Goal: Task Accomplishment & Management: Complete application form

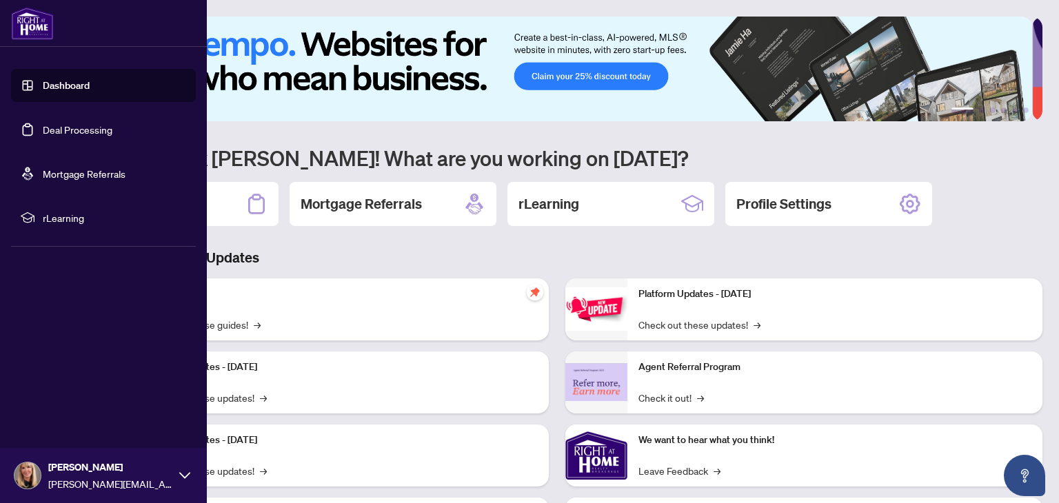
click at [43, 126] on link "Deal Processing" at bounding box center [78, 129] width 70 height 12
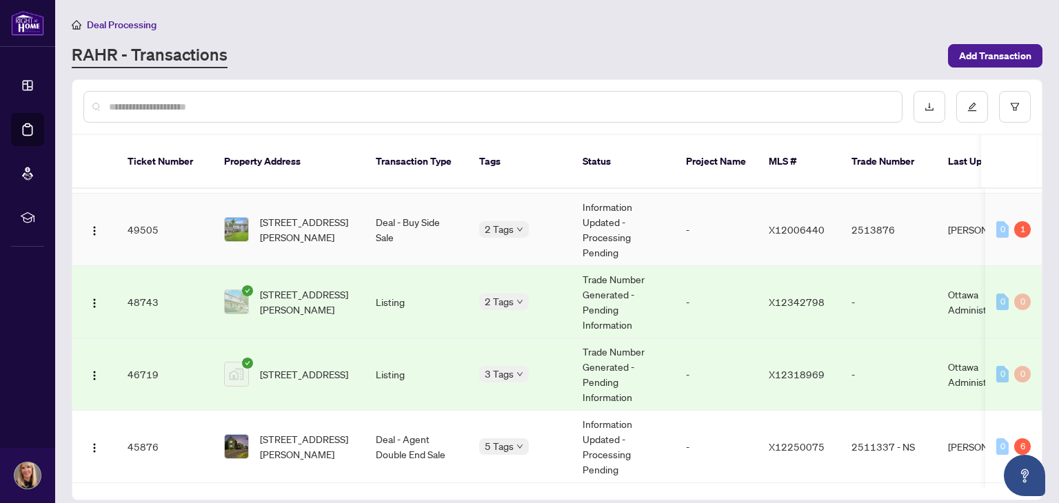
scroll to position [345, 0]
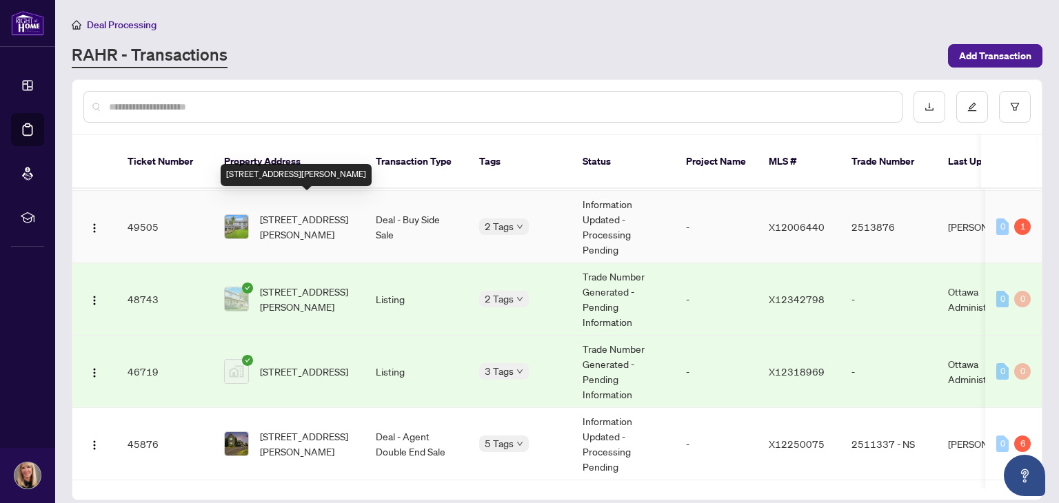
click at [314, 216] on span "[STREET_ADDRESS][PERSON_NAME]" at bounding box center [307, 227] width 94 height 30
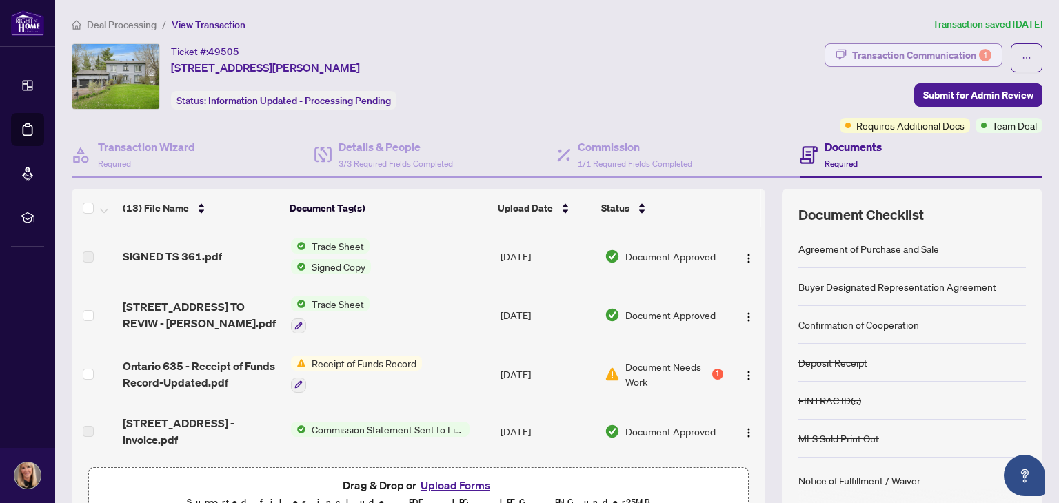
click at [871, 44] on div "Transaction Communication 1" at bounding box center [921, 55] width 139 height 22
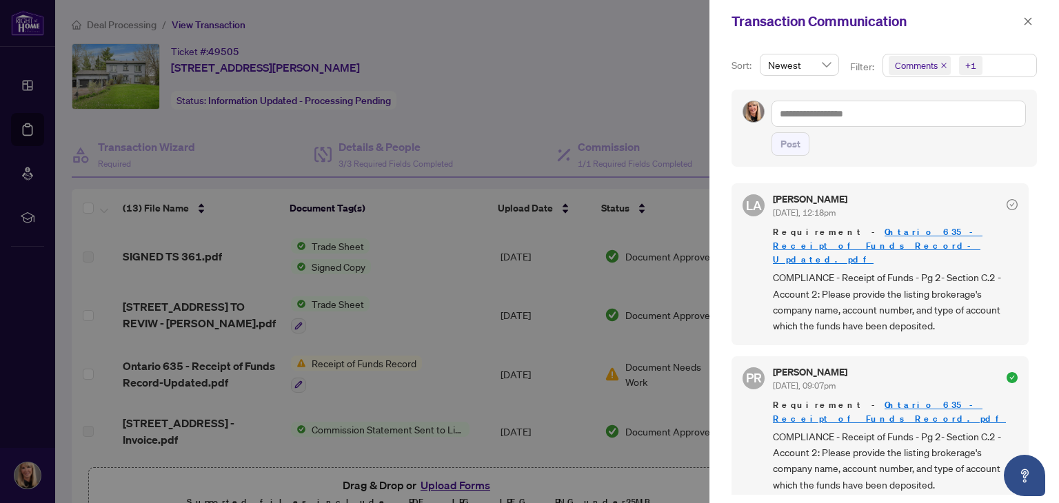
click at [613, 103] on div at bounding box center [529, 251] width 1059 height 503
click at [1029, 17] on span "button" at bounding box center [1028, 21] width 10 height 22
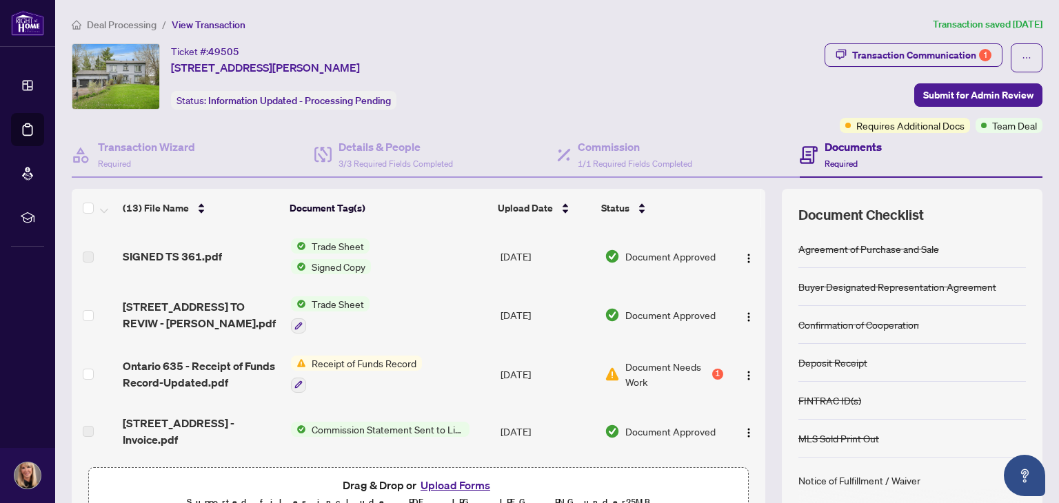
click at [350, 360] on span "Receipt of Funds Record" at bounding box center [364, 363] width 116 height 15
click at [880, 58] on div "Transaction Communication 1" at bounding box center [921, 55] width 139 height 22
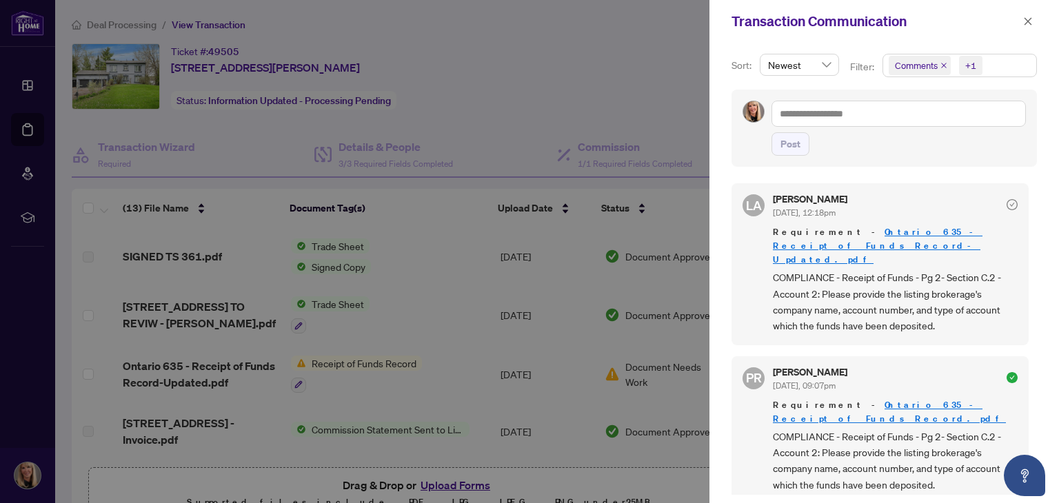
click at [516, 111] on div at bounding box center [529, 251] width 1059 height 503
click at [1029, 20] on icon "close" at bounding box center [1028, 22] width 10 height 10
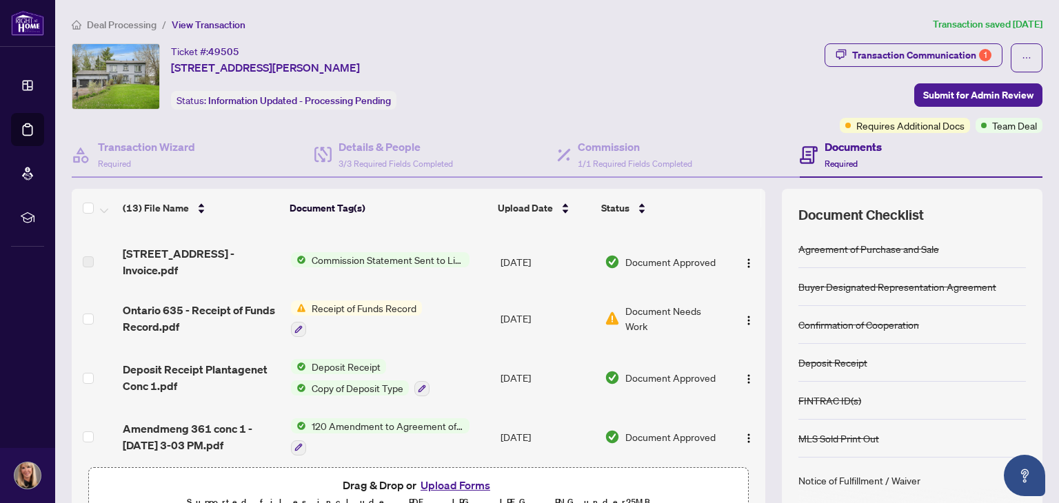
scroll to position [207, 0]
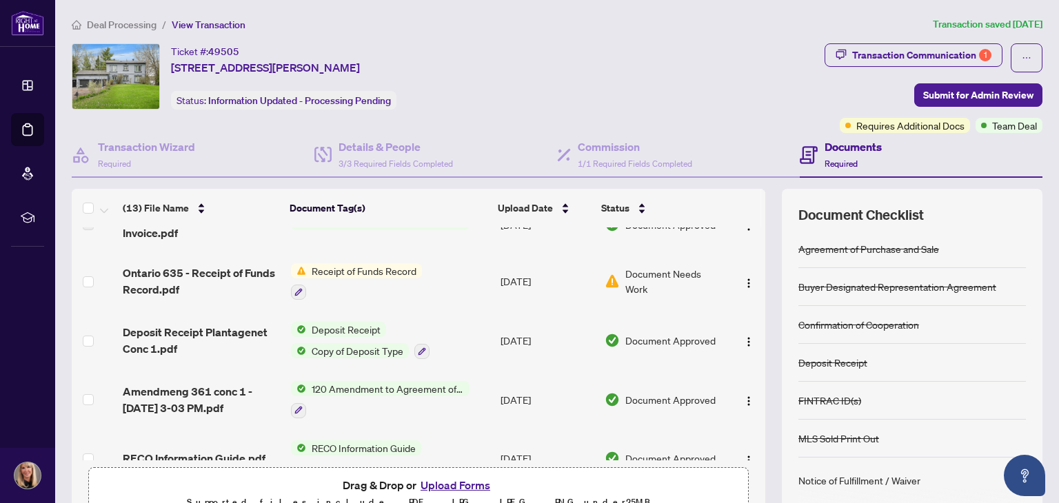
click at [445, 483] on button "Upload Forms" at bounding box center [455, 485] width 78 height 18
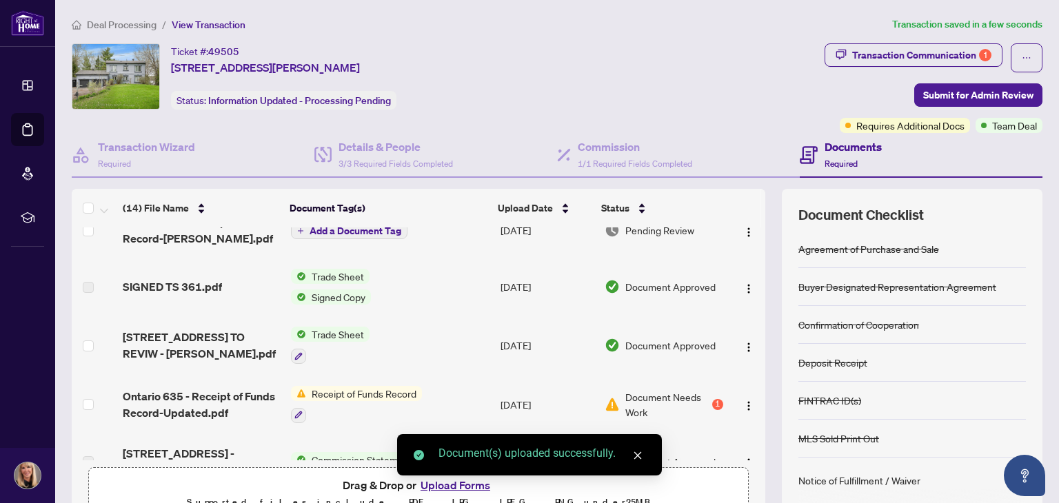
scroll to position [0, 0]
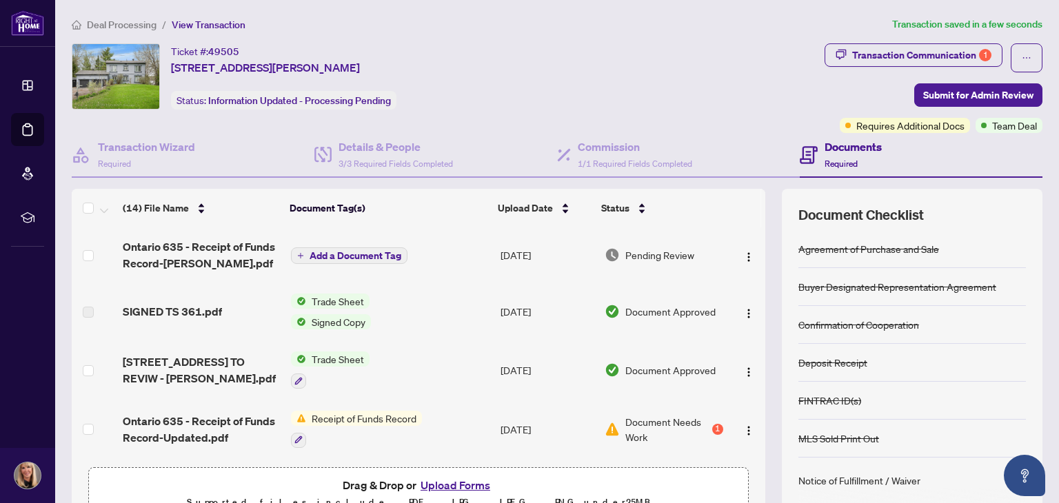
click at [367, 251] on span "Add a Document Tag" at bounding box center [356, 256] width 92 height 10
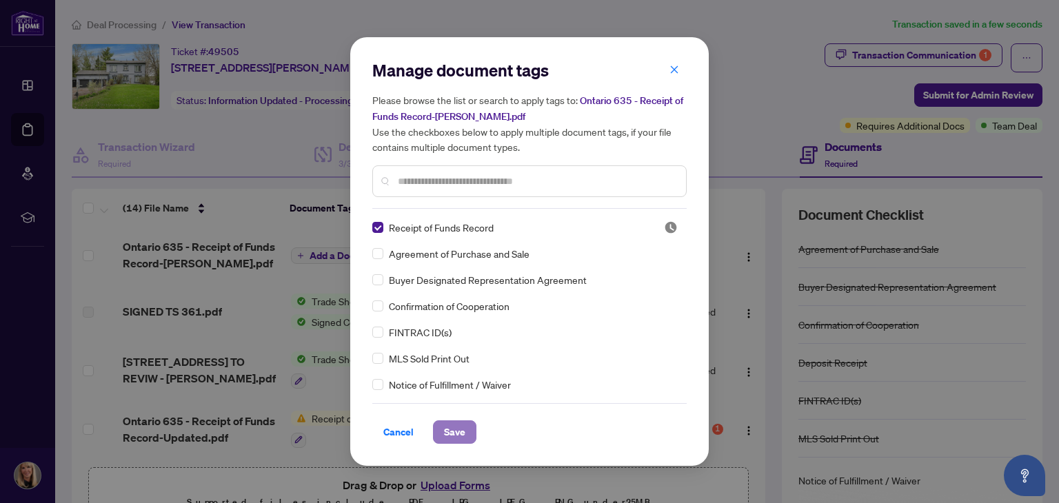
click at [450, 431] on span "Save" at bounding box center [454, 432] width 21 height 22
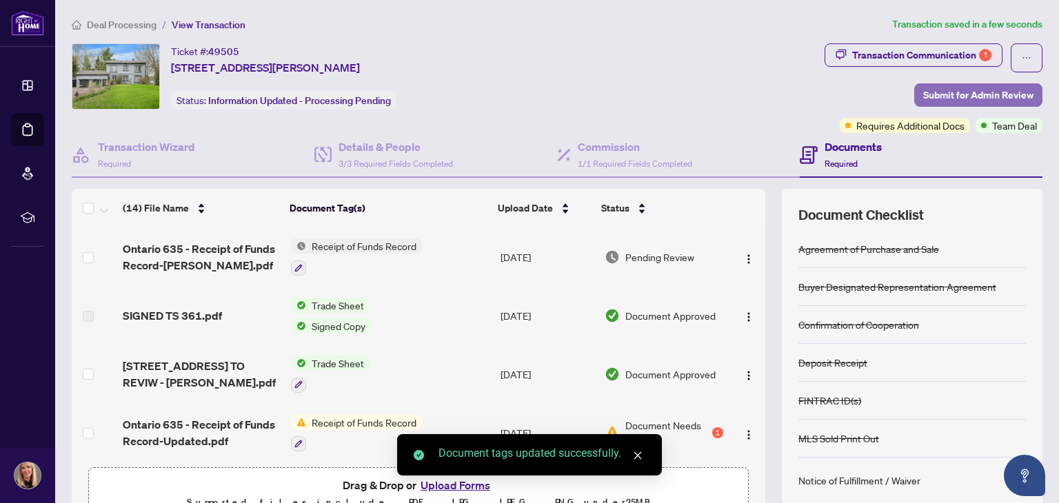
click at [949, 88] on span "Submit for Admin Review" at bounding box center [978, 95] width 110 height 22
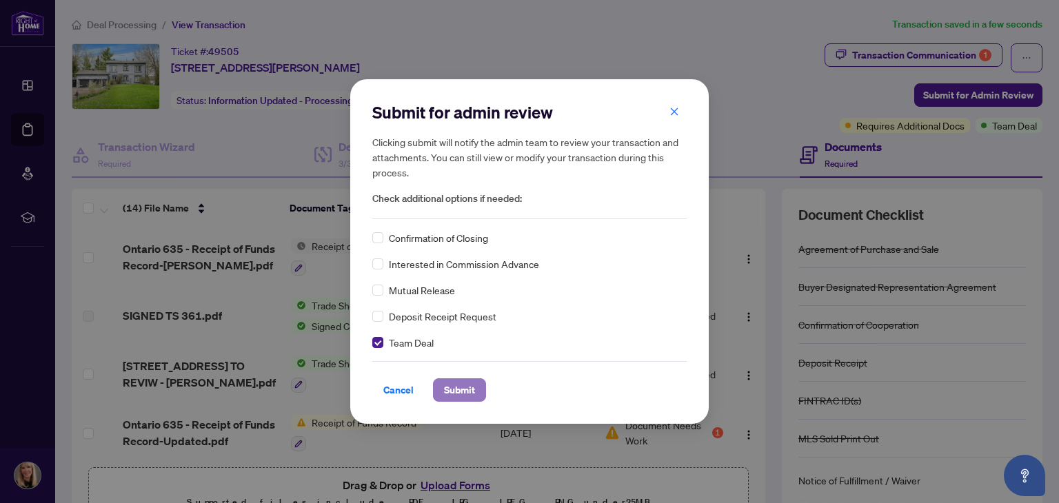
click at [462, 389] on span "Submit" at bounding box center [459, 390] width 31 height 22
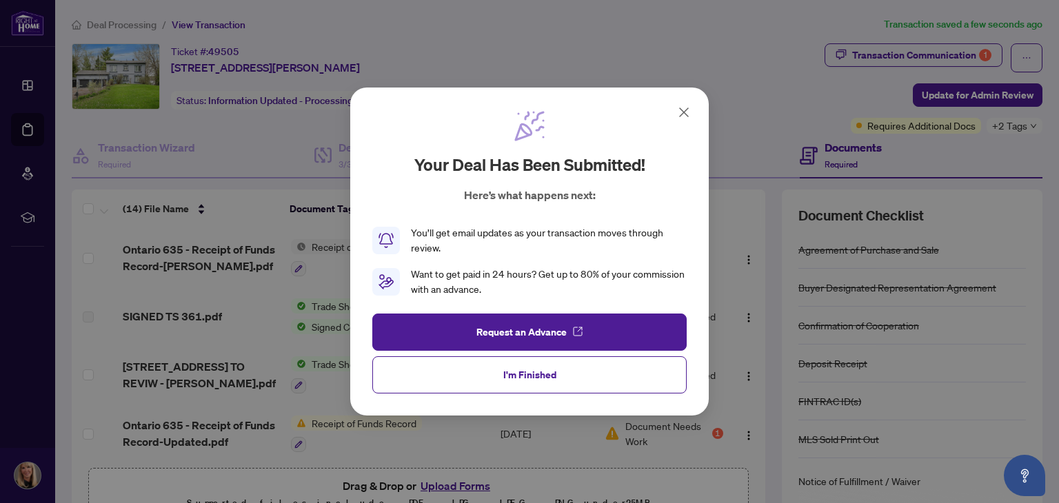
click at [687, 109] on icon at bounding box center [684, 112] width 8 height 8
